Goal: Register for event/course

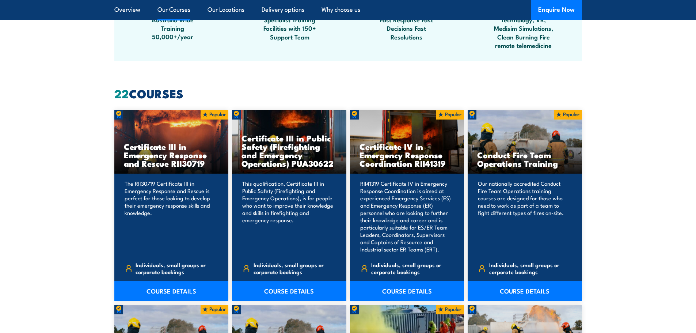
scroll to position [584, 0]
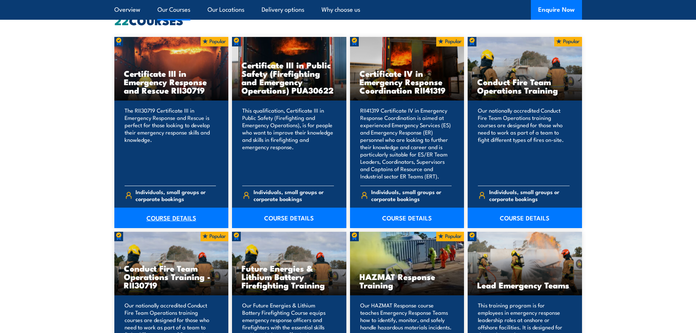
click at [161, 222] on link "COURSE DETAILS" at bounding box center [171, 217] width 114 height 20
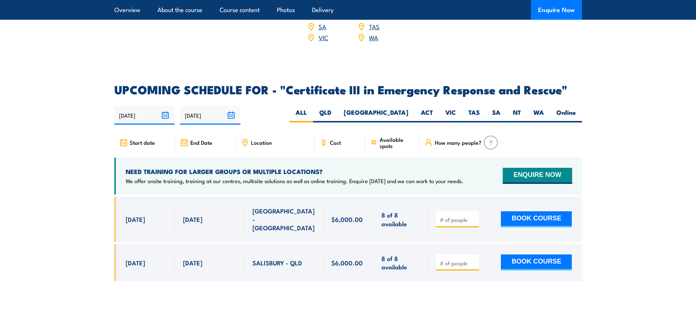
scroll to position [1607, 0]
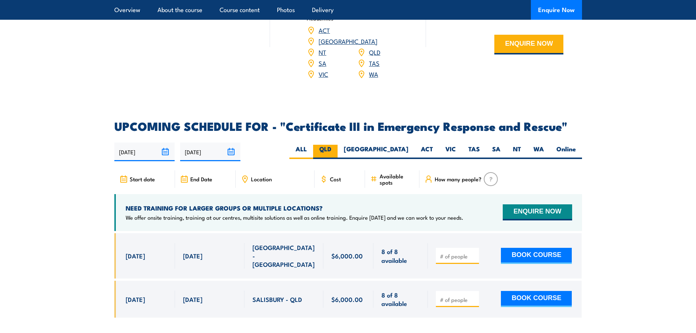
click at [338, 145] on label "QLD" at bounding box center [325, 152] width 24 height 14
click at [336, 145] on input "QLD" at bounding box center [333, 147] width 5 height 5
radio input "true"
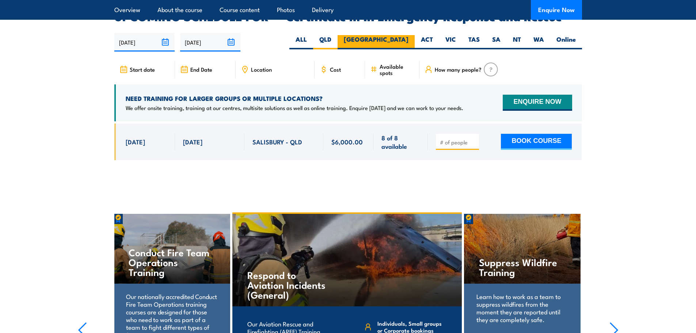
click at [406, 35] on label "[GEOGRAPHIC_DATA]" at bounding box center [376, 42] width 77 height 14
click at [408, 35] on input "[GEOGRAPHIC_DATA]" at bounding box center [410, 37] width 5 height 5
radio input "true"
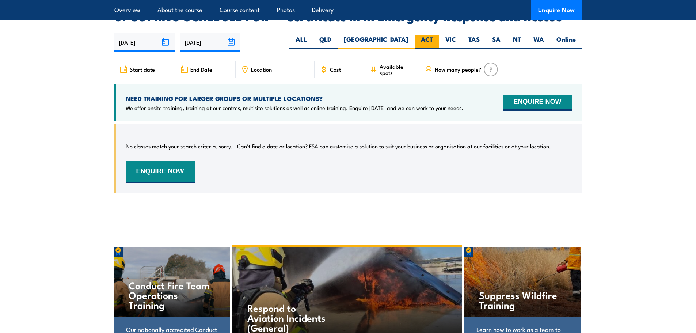
click at [421, 35] on label "ACT" at bounding box center [427, 42] width 24 height 14
click at [433, 35] on input "ACT" at bounding box center [435, 37] width 5 height 5
radio input "true"
